Goal: Find specific page/section: Find specific page/section

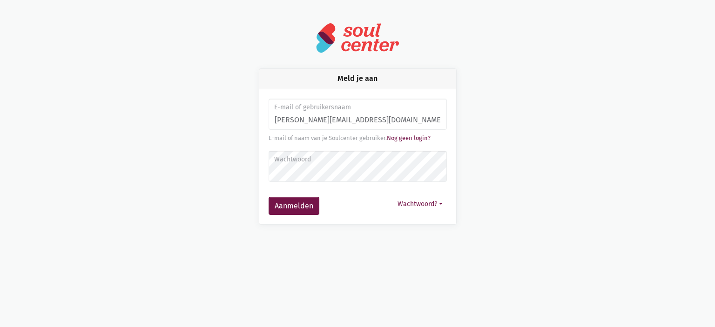
type input "[PERSON_NAME][EMAIL_ADDRESS][DOMAIN_NAME]"
click at [269, 197] on button "Aanmelden" at bounding box center [294, 206] width 51 height 19
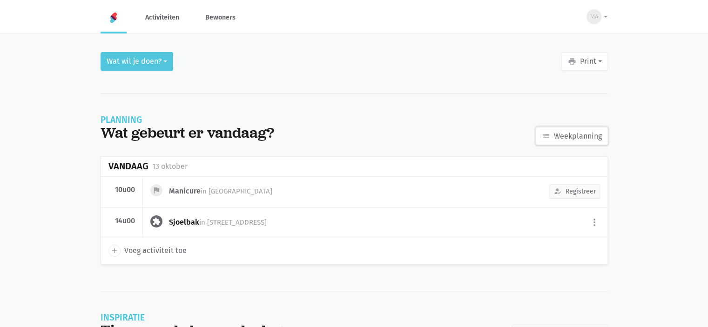
click at [565, 134] on link "list Weekplanning" at bounding box center [572, 136] width 72 height 19
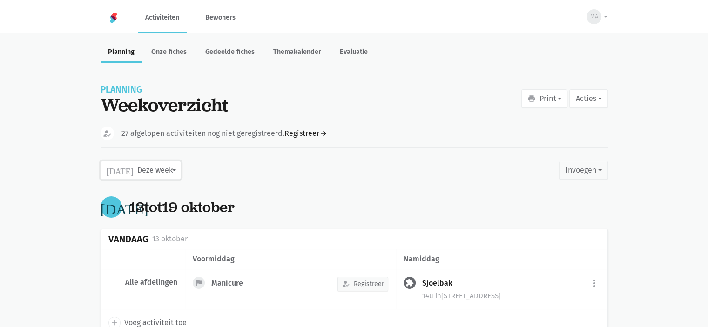
click at [138, 178] on button "today Deze week" at bounding box center [141, 170] width 81 height 19
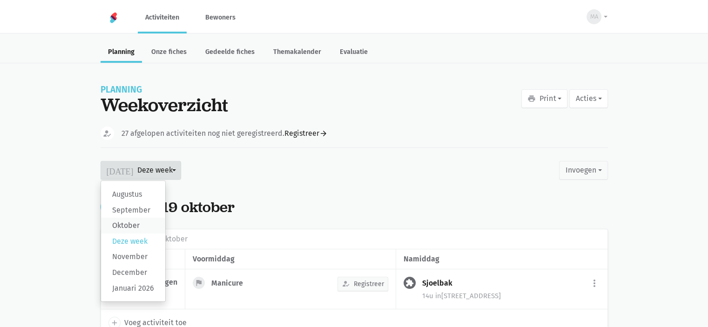
click at [129, 227] on label "Oktober" at bounding box center [133, 226] width 64 height 16
click at [0, 0] on input "Oktober" at bounding box center [0, 0] width 0 height 0
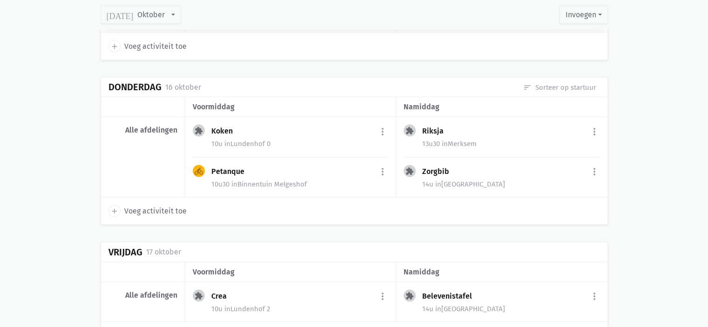
scroll to position [1816, 0]
